Goal: Transaction & Acquisition: Purchase product/service

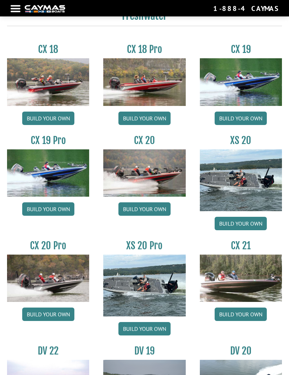
scroll to position [522, 0]
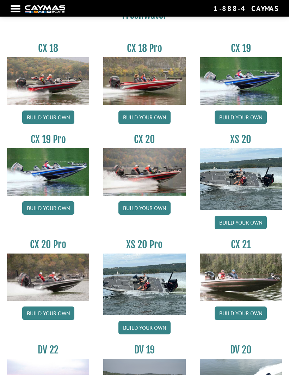
click at [52, 315] on link "Build your own" at bounding box center [48, 312] width 52 height 13
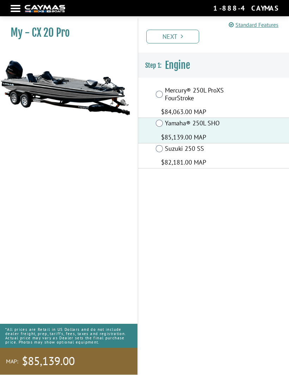
scroll to position [24, 0]
click at [176, 34] on link "Next" at bounding box center [172, 37] width 53 height 14
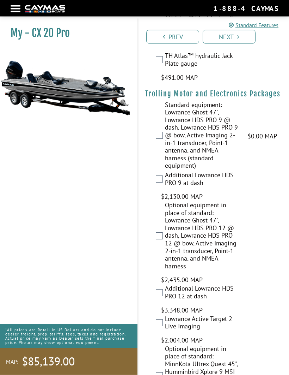
scroll to position [105, 0]
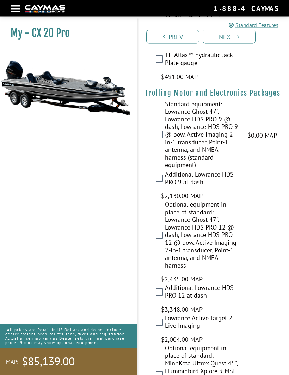
click at [162, 129] on div "Standard equipment: Lowrance Ghost 47", Lowrance HDS PRO 9 @ dash, Lowrance HDS…" at bounding box center [213, 136] width 151 height 70
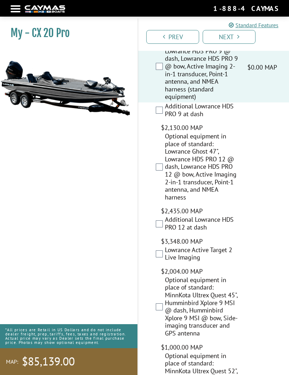
scroll to position [173, 0]
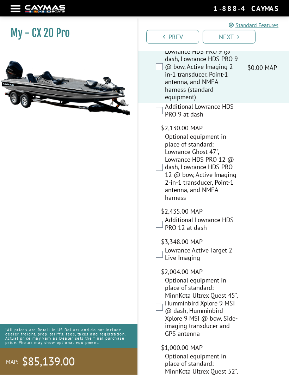
click at [236, 36] on link "Next" at bounding box center [229, 37] width 53 height 14
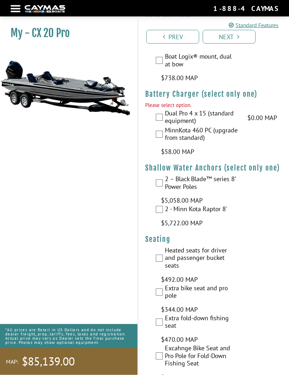
scroll to position [1128, 0]
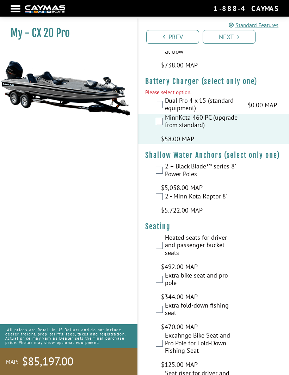
click at [237, 37] on link "Next" at bounding box center [229, 37] width 53 height 14
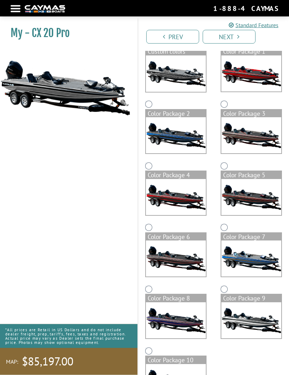
scroll to position [92, 0]
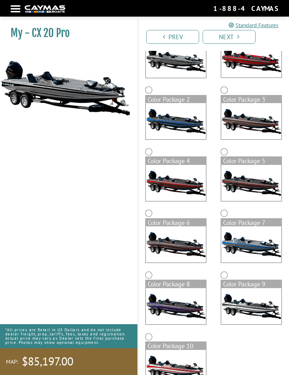
click at [259, 302] on img at bounding box center [252, 306] width 60 height 36
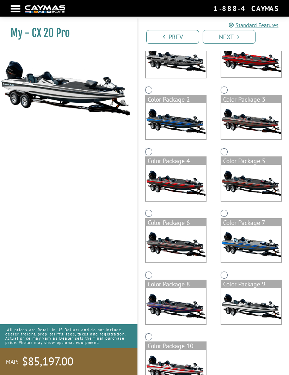
click at [252, 302] on img at bounding box center [252, 306] width 60 height 36
click at [254, 304] on img at bounding box center [252, 306] width 60 height 36
click at [180, 364] on img at bounding box center [176, 368] width 60 height 36
click at [185, 59] on img at bounding box center [176, 59] width 60 height 36
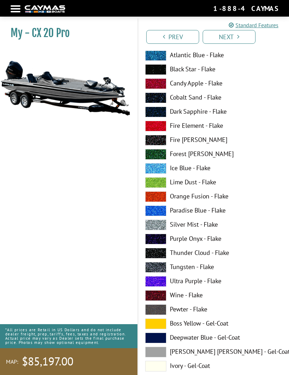
click at [159, 54] on span at bounding box center [155, 55] width 21 height 11
click at [159, 69] on span at bounding box center [155, 69] width 21 height 11
click at [161, 84] on span at bounding box center [155, 83] width 21 height 11
click at [161, 123] on span at bounding box center [155, 126] width 21 height 11
click at [161, 181] on span at bounding box center [155, 182] width 21 height 11
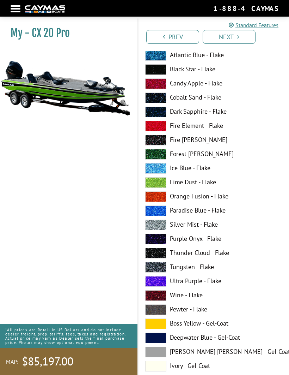
click at [160, 196] on span at bounding box center [155, 196] width 21 height 11
click at [188, 220] on label "Silver Mist - Flake" at bounding box center [213, 224] width 137 height 11
click at [203, 239] on label "Purple Onyx - Flake" at bounding box center [213, 239] width 137 height 11
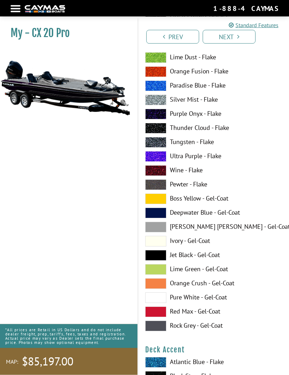
scroll to position [217, 0]
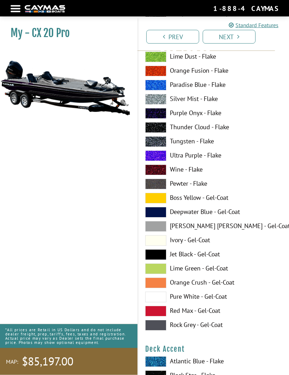
click at [198, 133] on label "Thunder Cloud - Flake" at bounding box center [213, 127] width 137 height 11
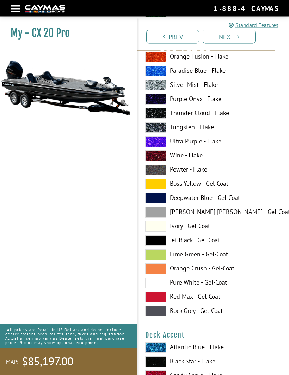
click at [197, 153] on label "Wine - Flake" at bounding box center [213, 156] width 137 height 11
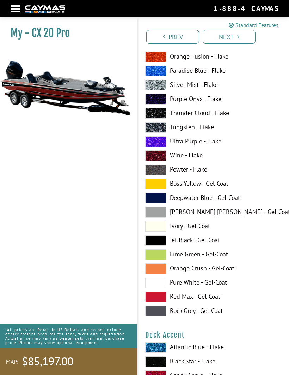
click at [218, 183] on label "Boss Yellow - Gel-Coat" at bounding box center [213, 183] width 137 height 11
click at [223, 198] on label "Deepwater Blue - Gel-Coat" at bounding box center [213, 198] width 137 height 11
click at [217, 208] on label "[PERSON_NAME] [PERSON_NAME] - Gel-Coat" at bounding box center [213, 212] width 137 height 11
click at [202, 226] on label "Ivory - Gel-Coat" at bounding box center [213, 226] width 137 height 11
click at [216, 283] on label "Pure White - Gel-Coat" at bounding box center [213, 282] width 137 height 11
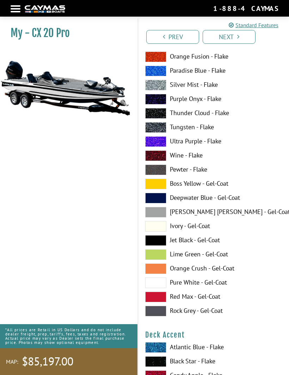
click at [184, 281] on label "Pure White - Gel-Coat" at bounding box center [213, 282] width 137 height 11
click at [162, 283] on span at bounding box center [155, 282] width 21 height 11
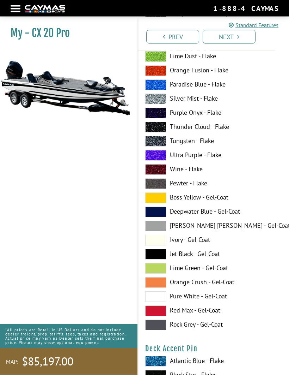
scroll to position [649, 0]
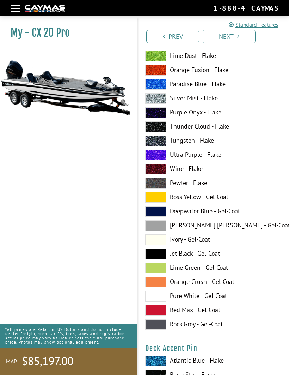
click at [161, 169] on span at bounding box center [155, 169] width 21 height 11
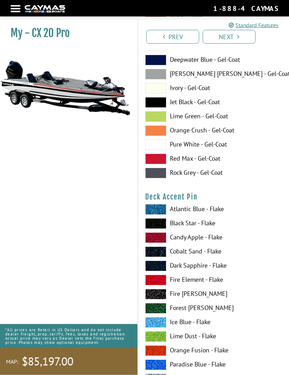
scroll to position [801, 0]
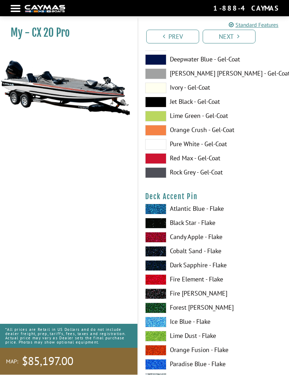
click at [192, 223] on label "Black Star - Flake" at bounding box center [213, 223] width 137 height 11
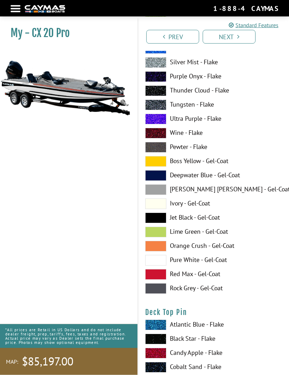
scroll to position [1549, 0]
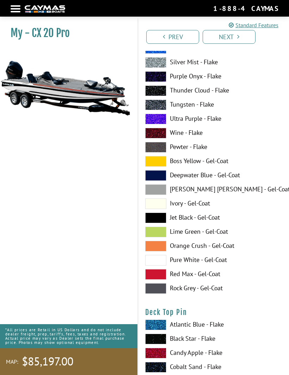
click at [163, 259] on span at bounding box center [155, 260] width 21 height 11
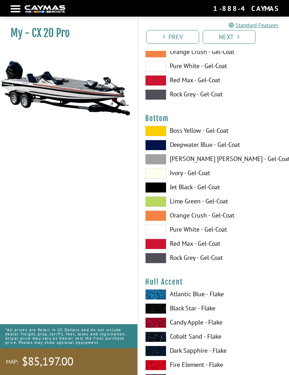
scroll to position [3894, 0]
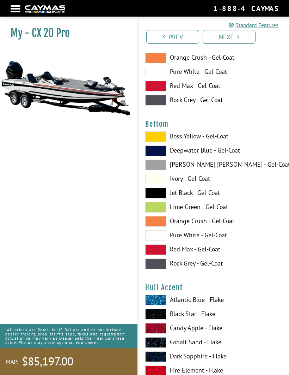
click at [204, 193] on label "Jet Black - Gel-Coat" at bounding box center [213, 193] width 137 height 11
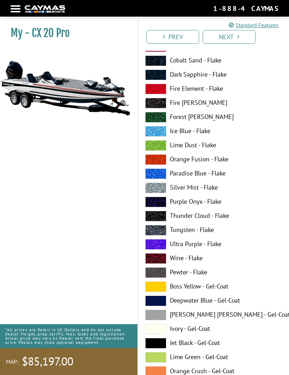
scroll to position [2676, 0]
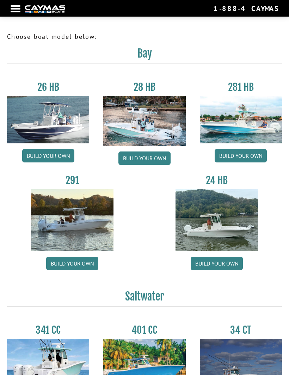
scroll to position [547, 0]
